Goal: Information Seeking & Learning: Learn about a topic

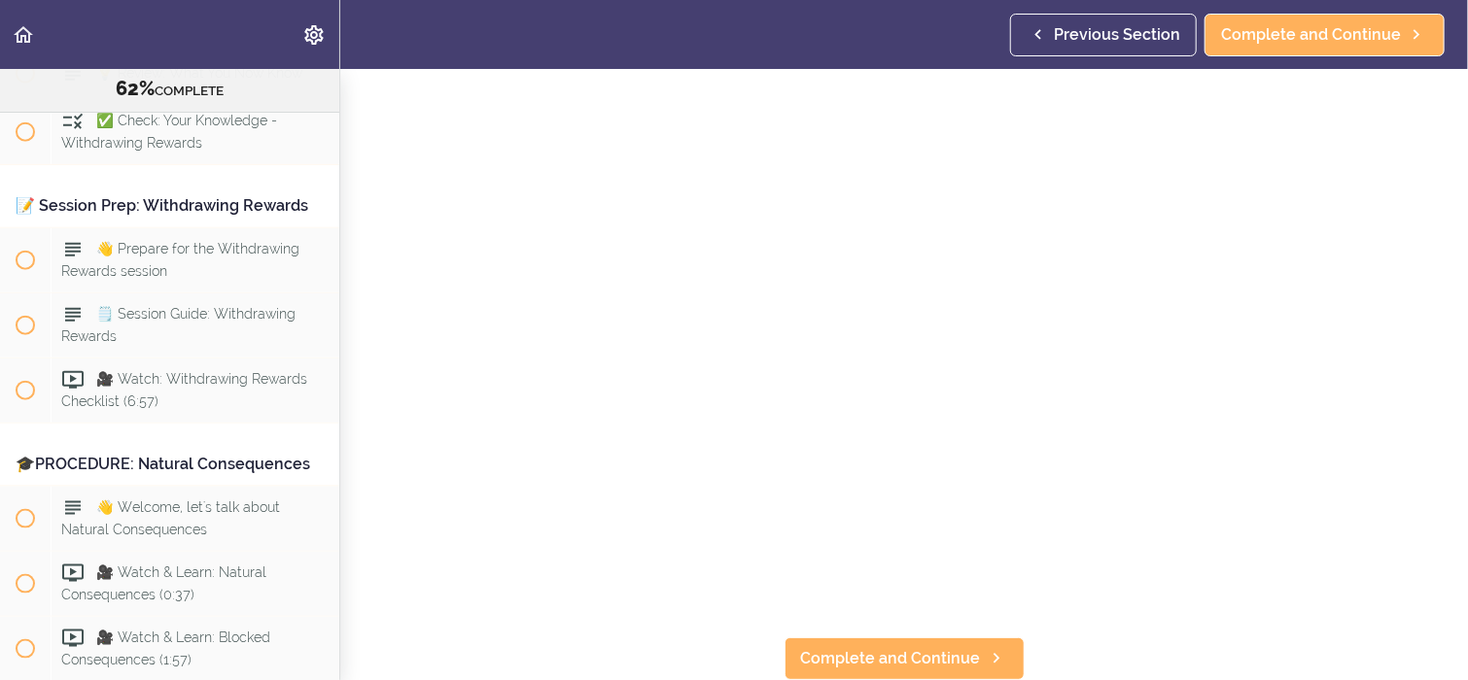
scroll to position [147, 0]
click at [838, 648] on span "Complete and Continue" at bounding box center [891, 658] width 180 height 23
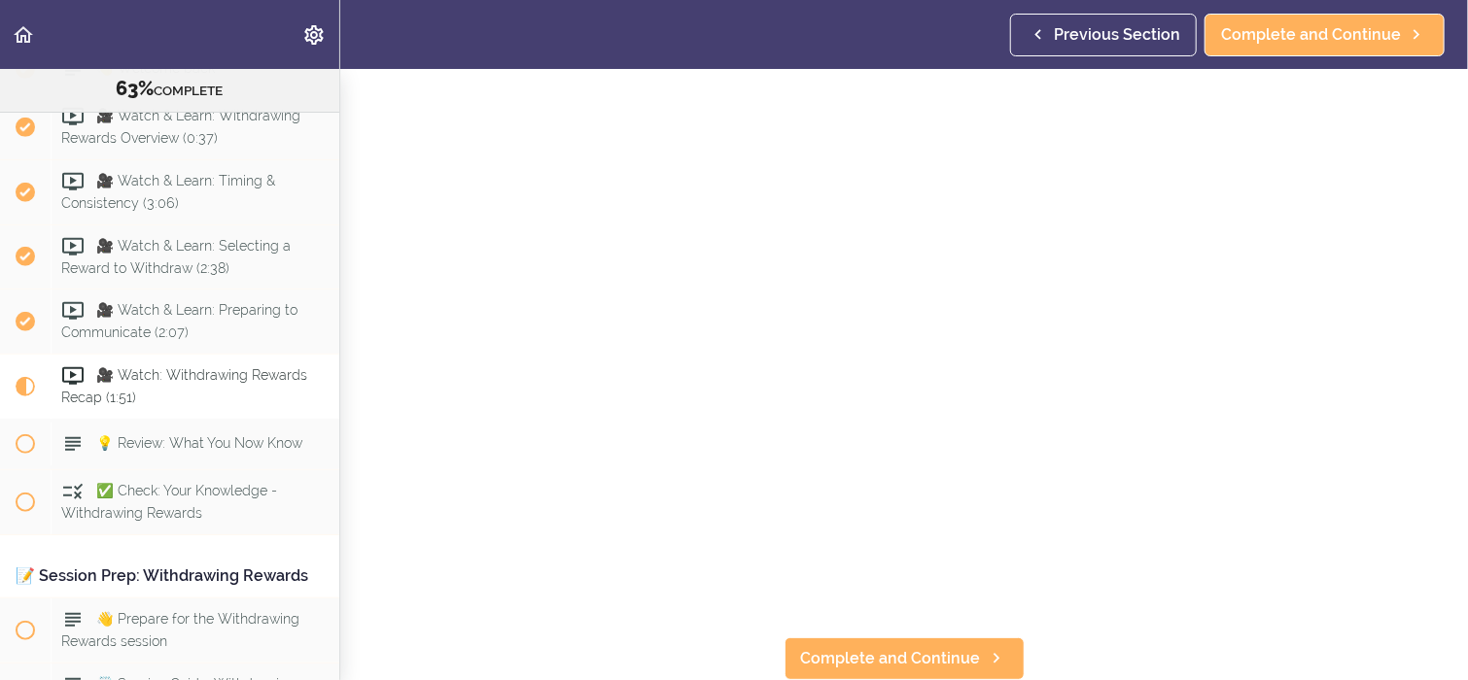
scroll to position [8035, 0]
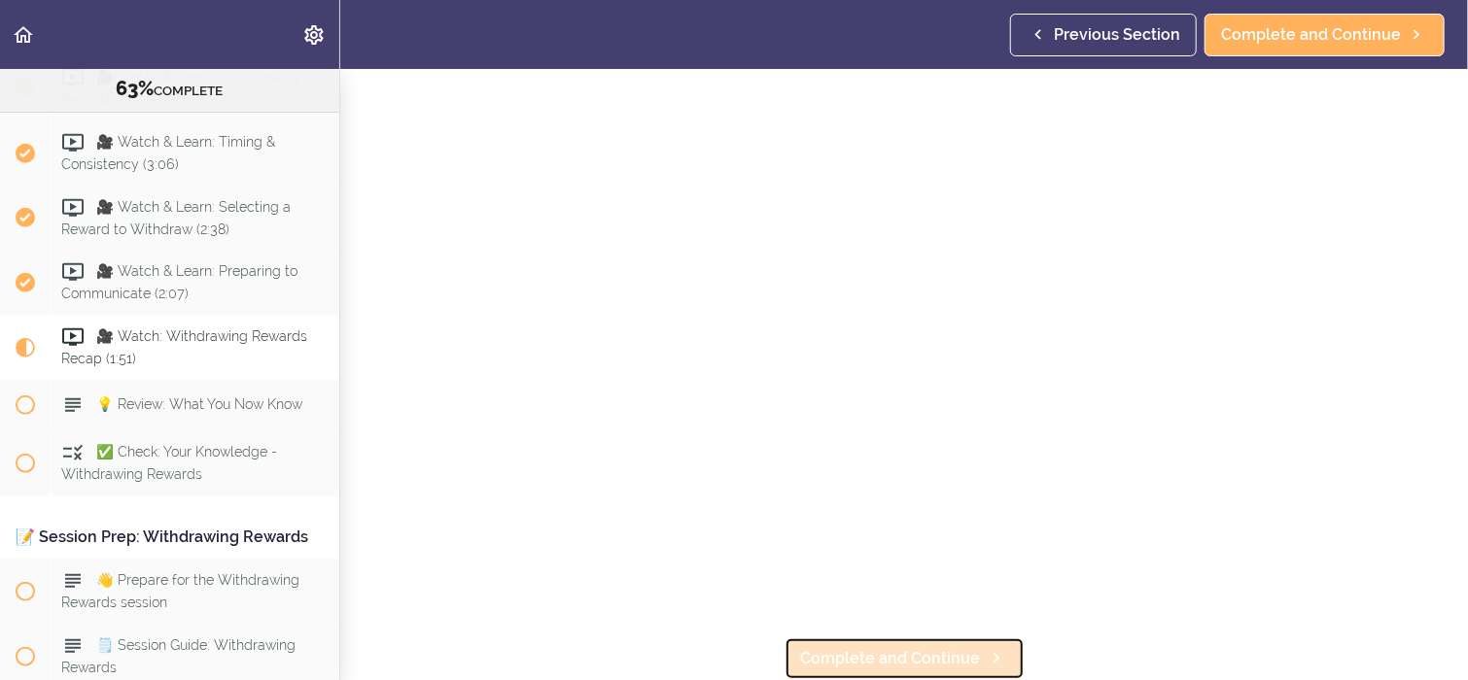
click at [819, 649] on span "Complete and Continue" at bounding box center [891, 658] width 180 height 23
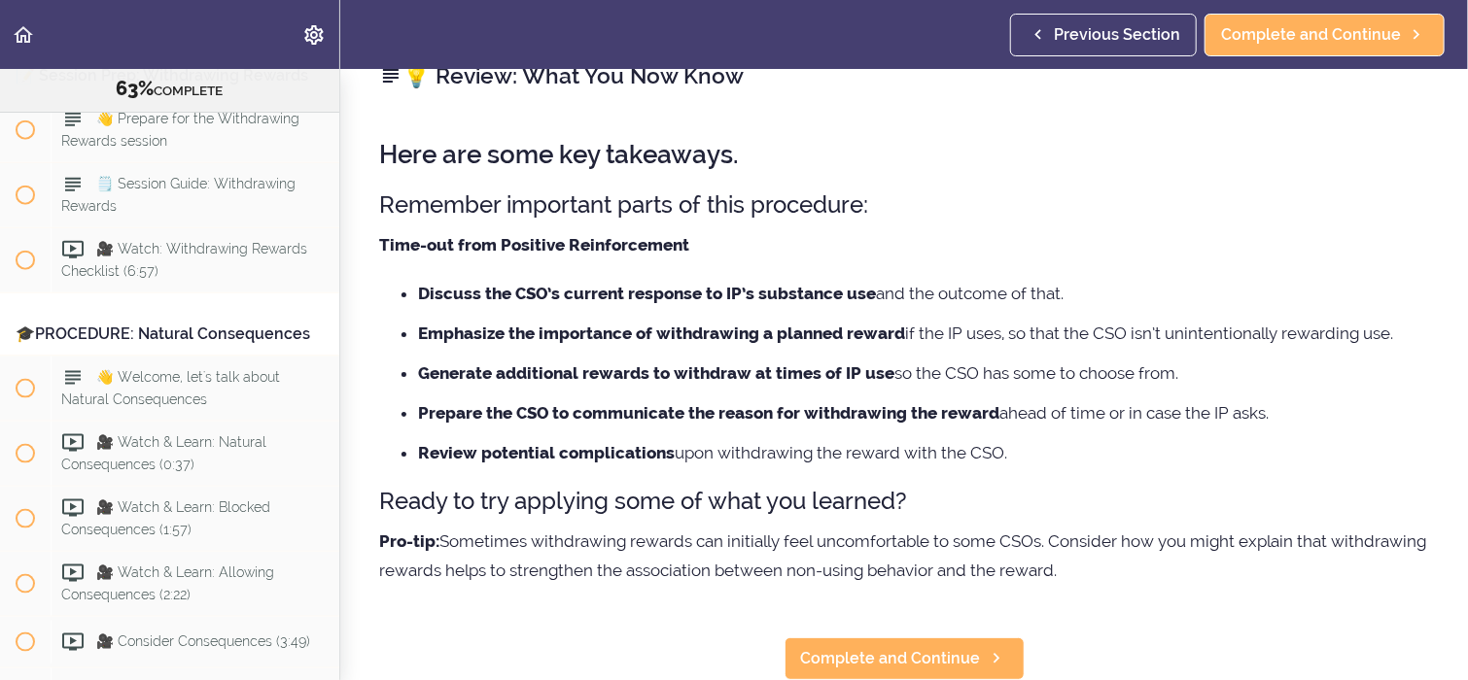
scroll to position [49, 0]
click at [898, 647] on span "Complete and Continue" at bounding box center [891, 658] width 180 height 23
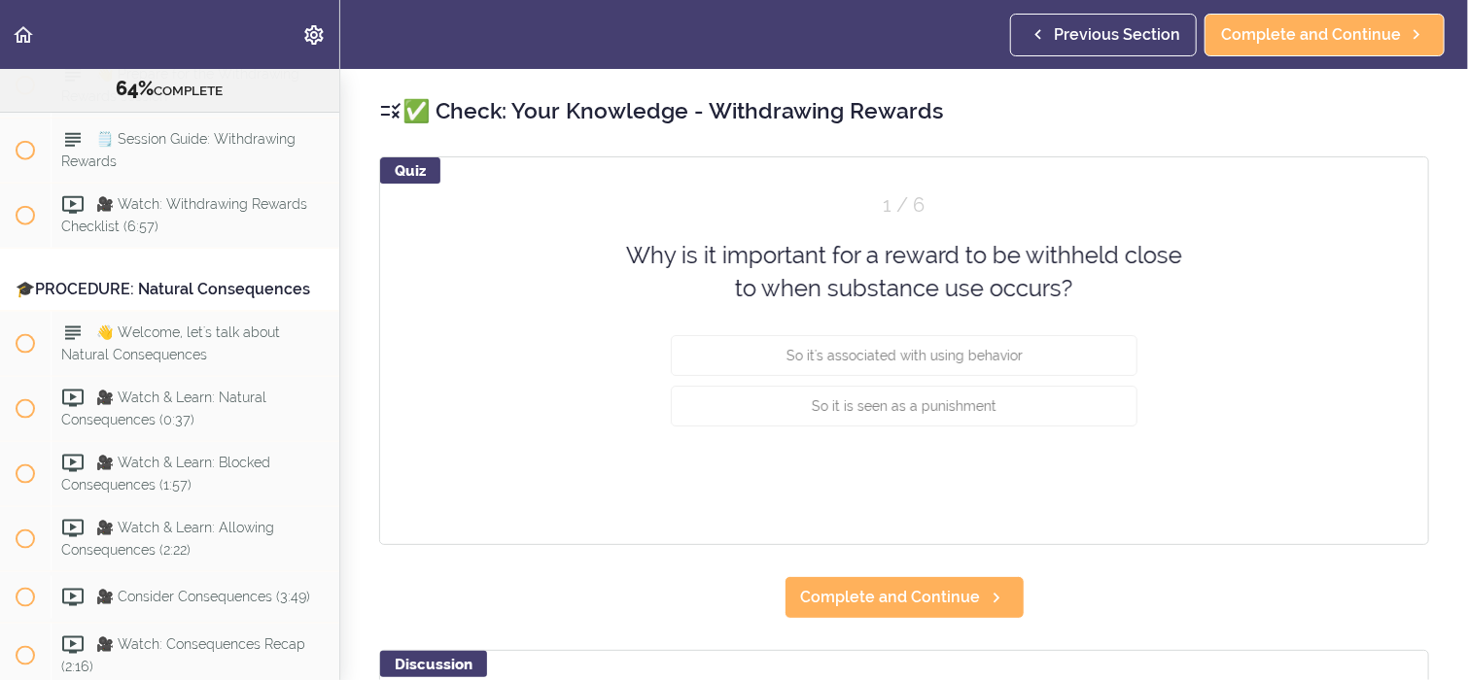
scroll to position [8547, 0]
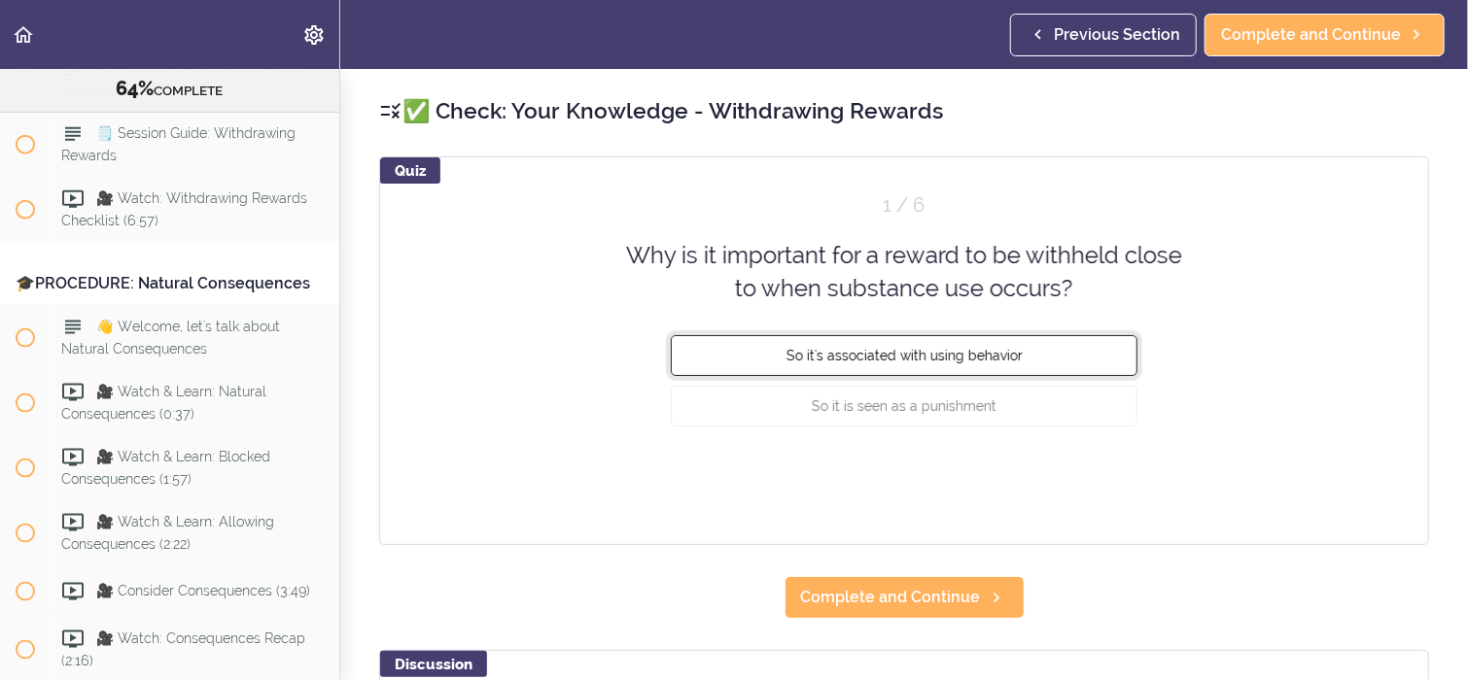
click at [1089, 361] on button "So it's associated with using behavior" at bounding box center [904, 354] width 467 height 41
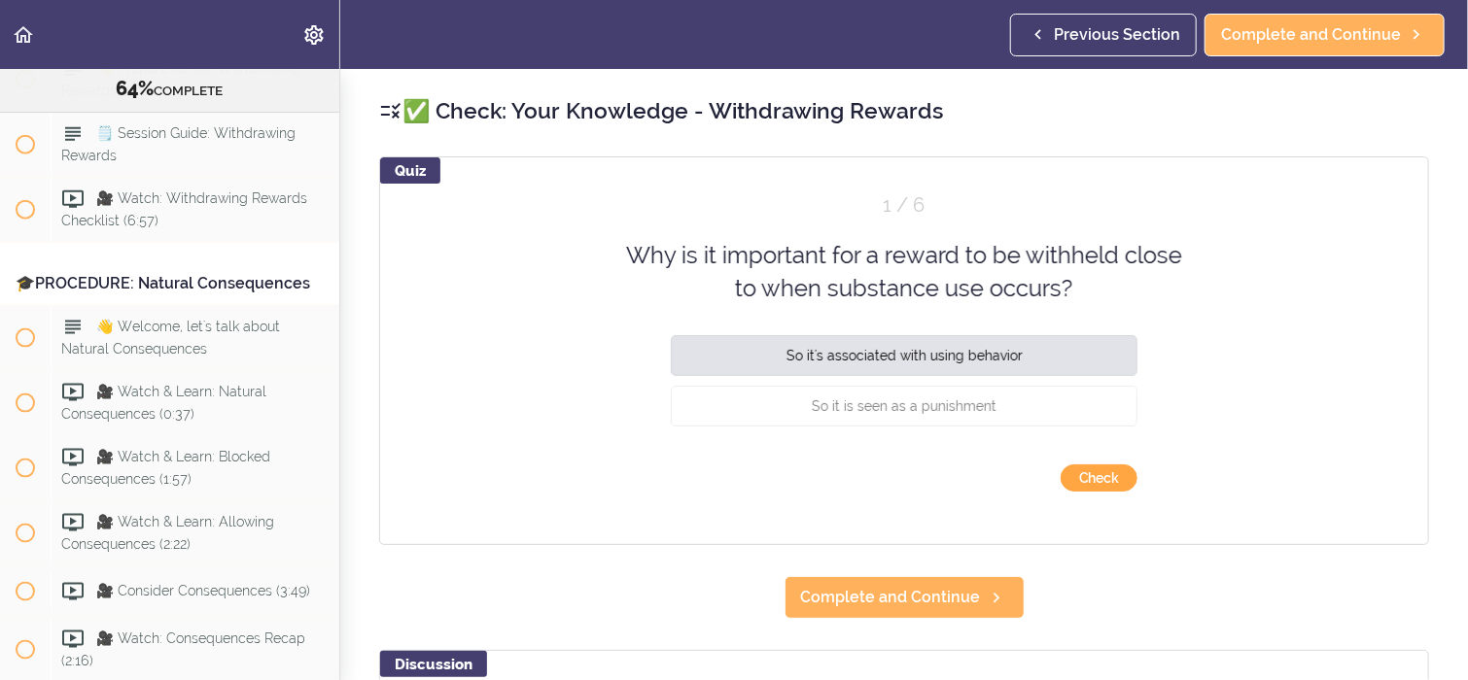
click at [1087, 478] on button "Check" at bounding box center [1099, 478] width 77 height 27
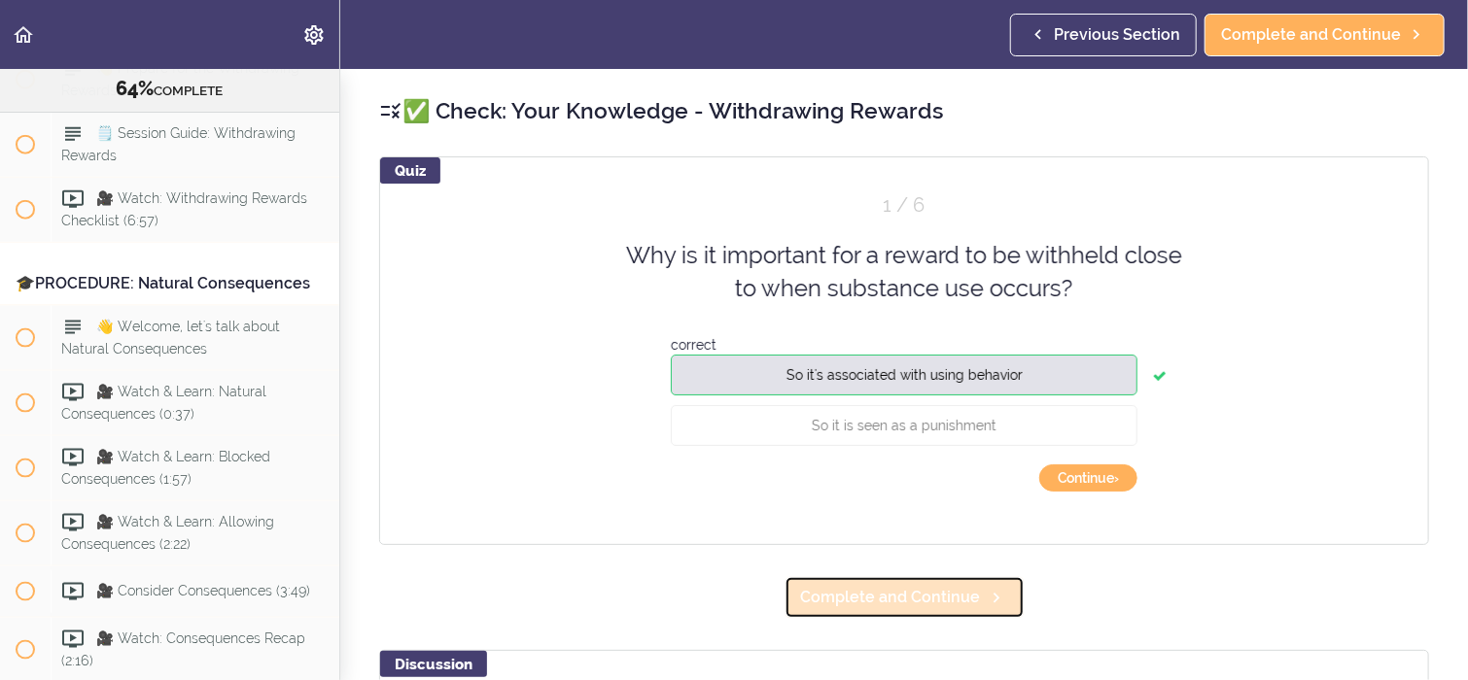
click at [969, 598] on span "Complete and Continue" at bounding box center [891, 597] width 180 height 23
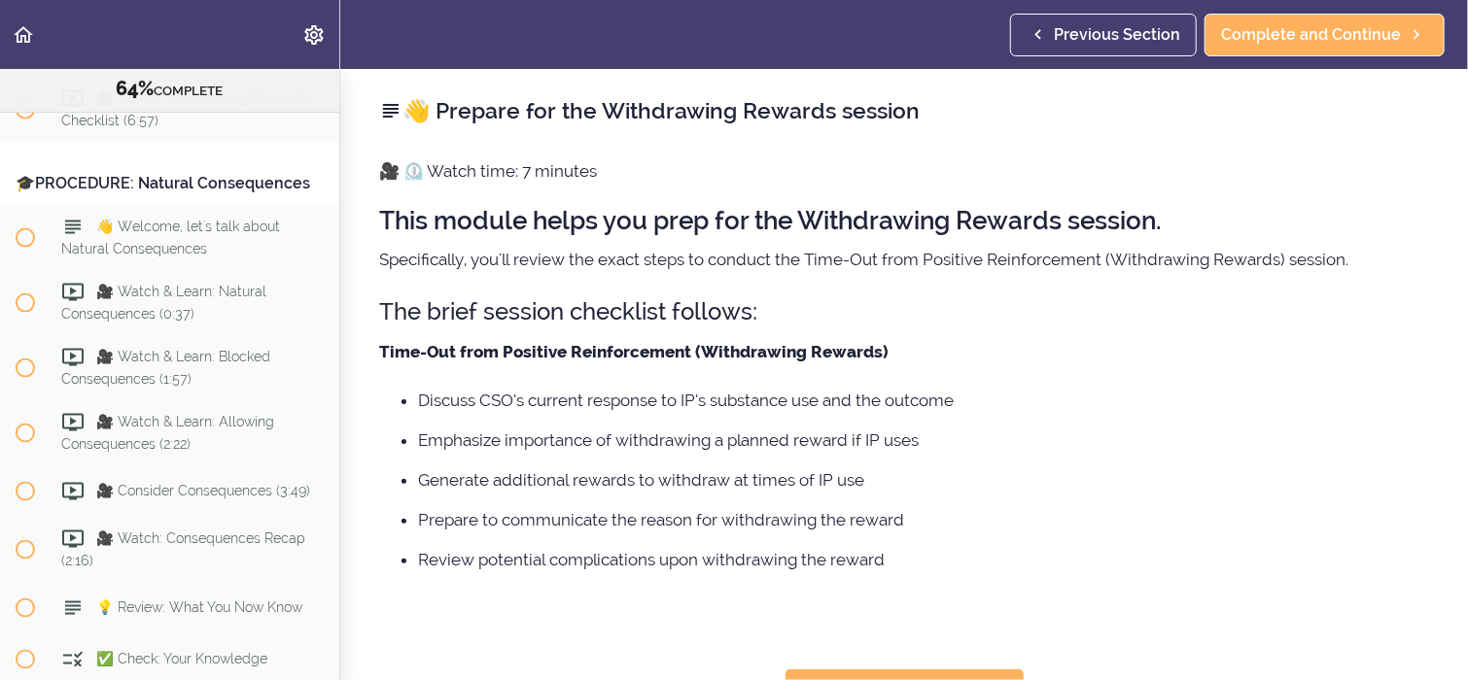
scroll to position [8675, 0]
